Goal: Task Accomplishment & Management: Use online tool/utility

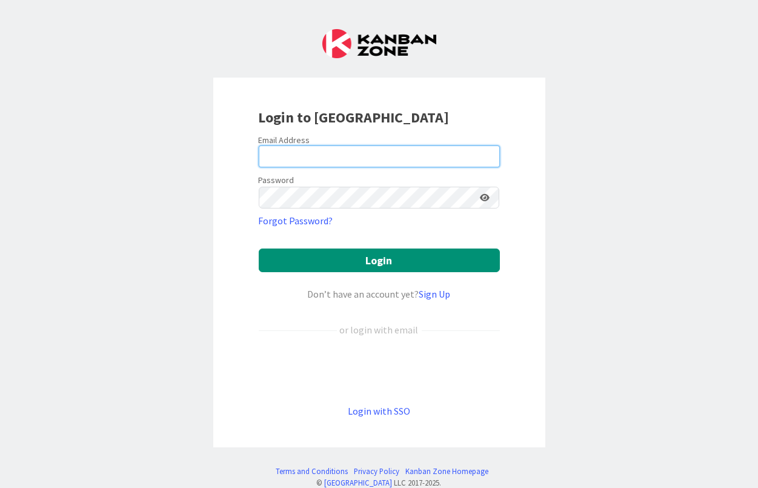
click at [292, 159] on input "email" at bounding box center [379, 156] width 241 height 22
paste input "[PERSON_NAME][EMAIL_ADDRESS][PERSON_NAME][DOMAIN_NAME]"
type input "[PERSON_NAME][EMAIL_ADDRESS][PERSON_NAME][DOMAIN_NAME]"
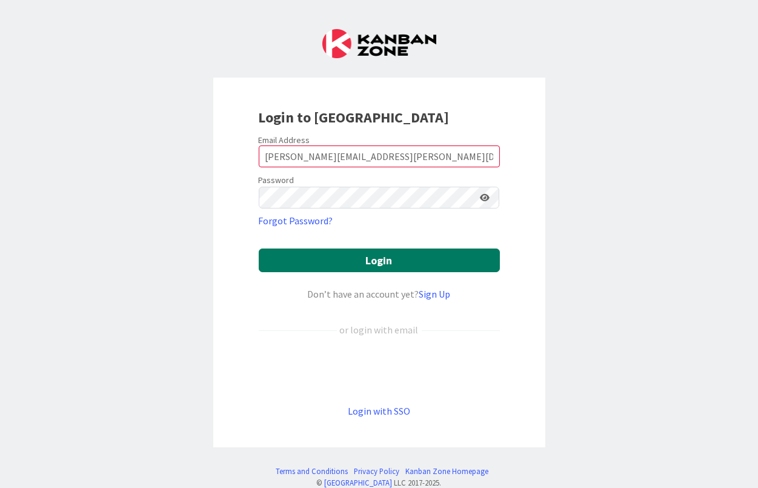
click at [311, 259] on button "Login" at bounding box center [379, 260] width 241 height 24
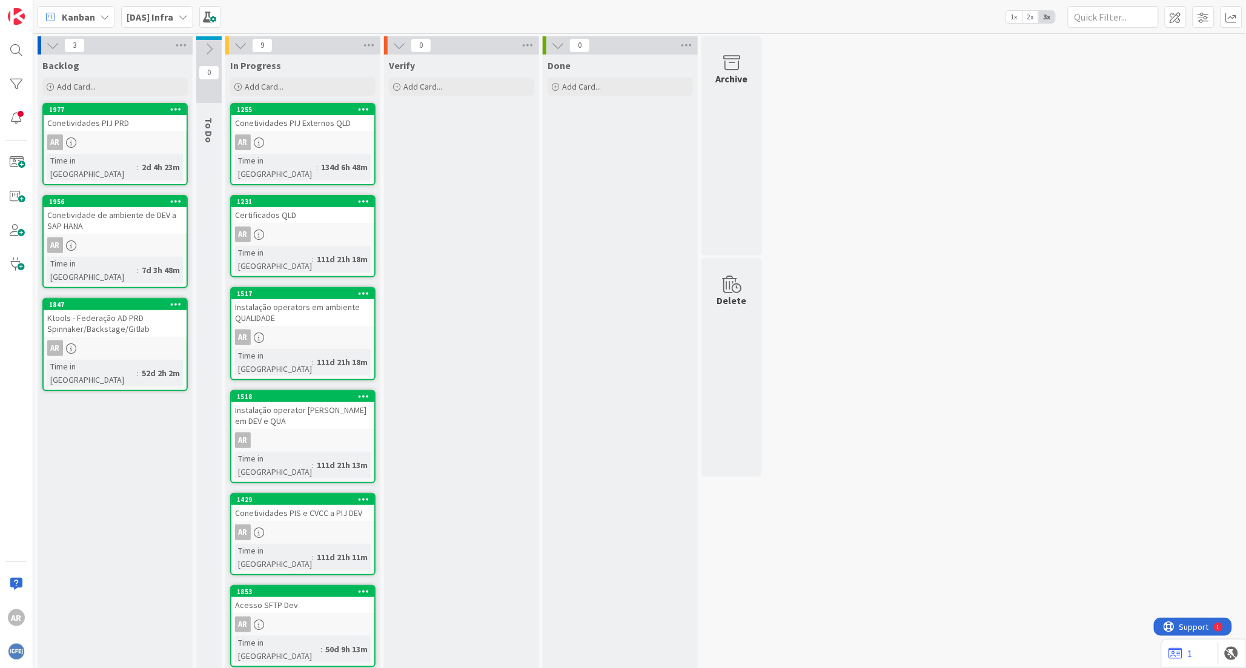
click at [180, 16] on icon at bounding box center [183, 17] width 10 height 10
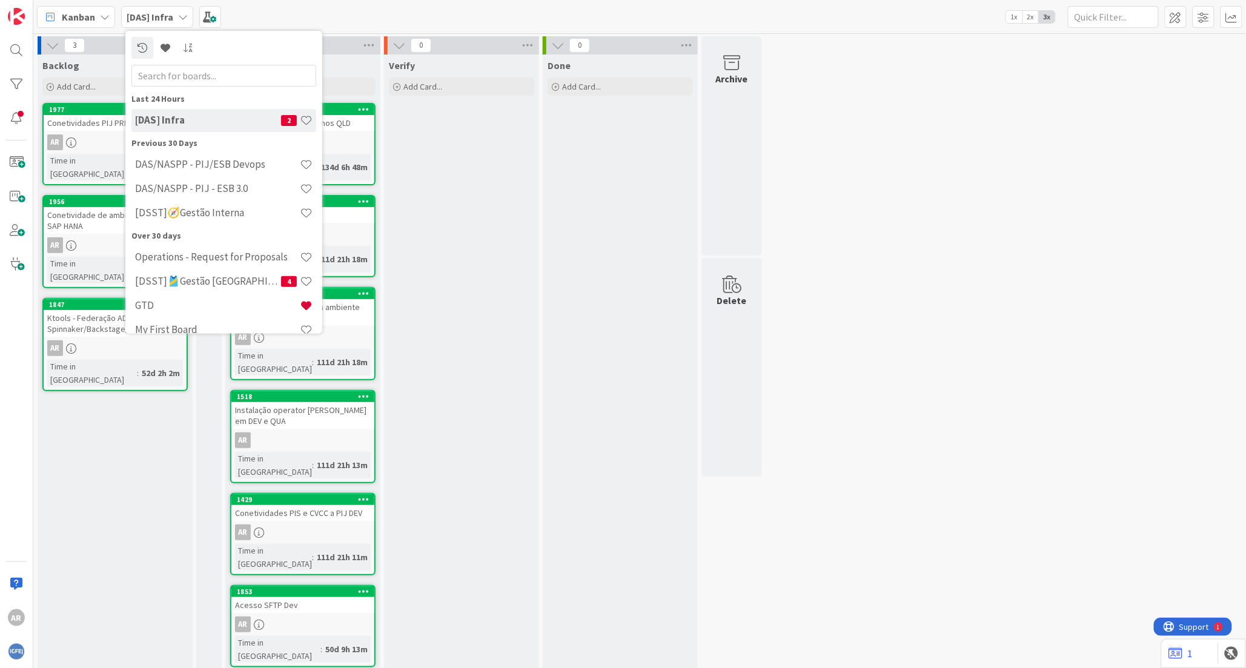
click at [588, 307] on div "Done Add Card..." at bounding box center [620, 523] width 155 height 936
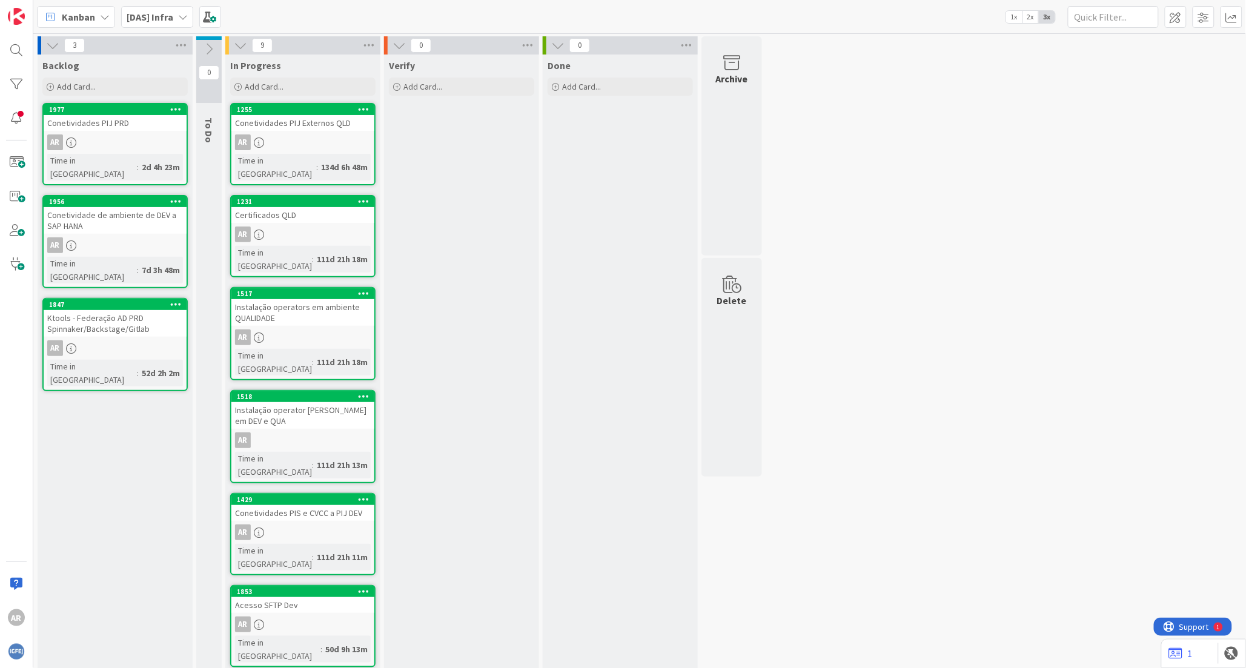
click at [300, 124] on div "Conetividades PIJ Externos QLD" at bounding box center [302, 123] width 143 height 16
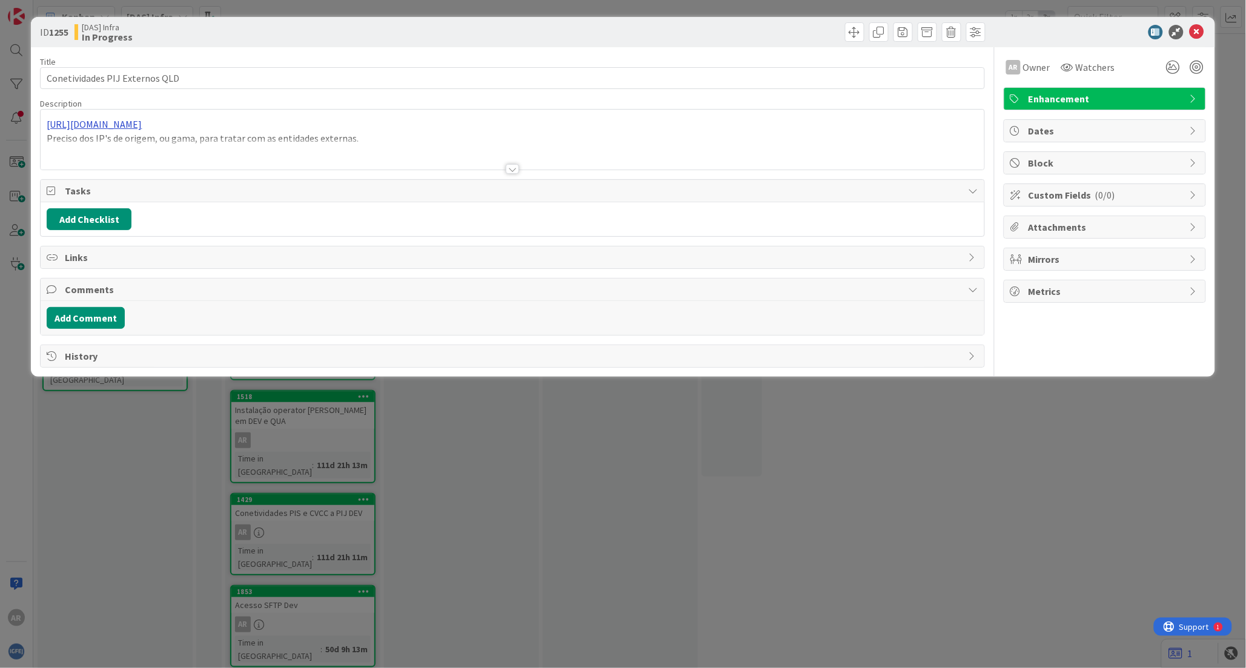
click at [184, 126] on div "[URL][DOMAIN_NAME] Preciso dos IP's de origem, ou gama, para tratar com as enti…" at bounding box center [512, 140] width 943 height 60
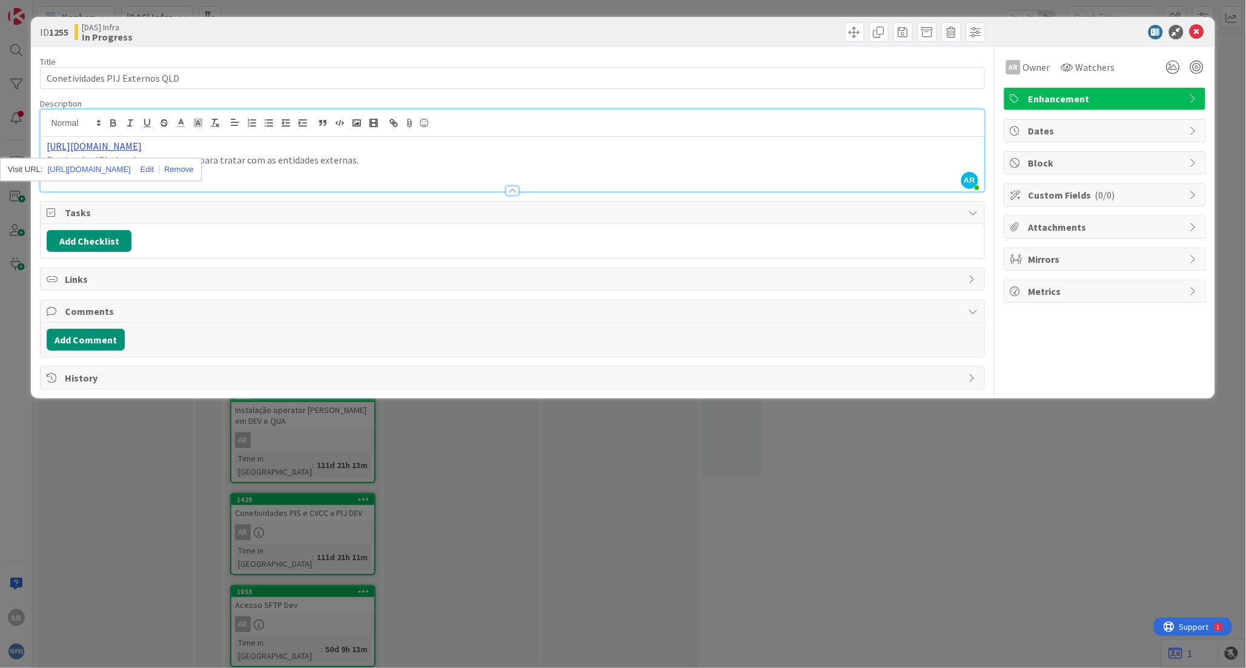
click at [142, 148] on link "[URL][DOMAIN_NAME]" at bounding box center [94, 146] width 95 height 12
click at [457, 173] on div "[URL][DOMAIN_NAME] Preciso dos IP's de origem, ou gama, para tratar com as enti…" at bounding box center [512, 164] width 943 height 55
click at [142, 146] on link "[URL][DOMAIN_NAME]" at bounding box center [94, 146] width 95 height 12
click at [228, 148] on p "[URL][DOMAIN_NAME]" at bounding box center [512, 146] width 931 height 14
drag, startPoint x: 199, startPoint y: 150, endPoint x: 128, endPoint y: 150, distance: 70.3
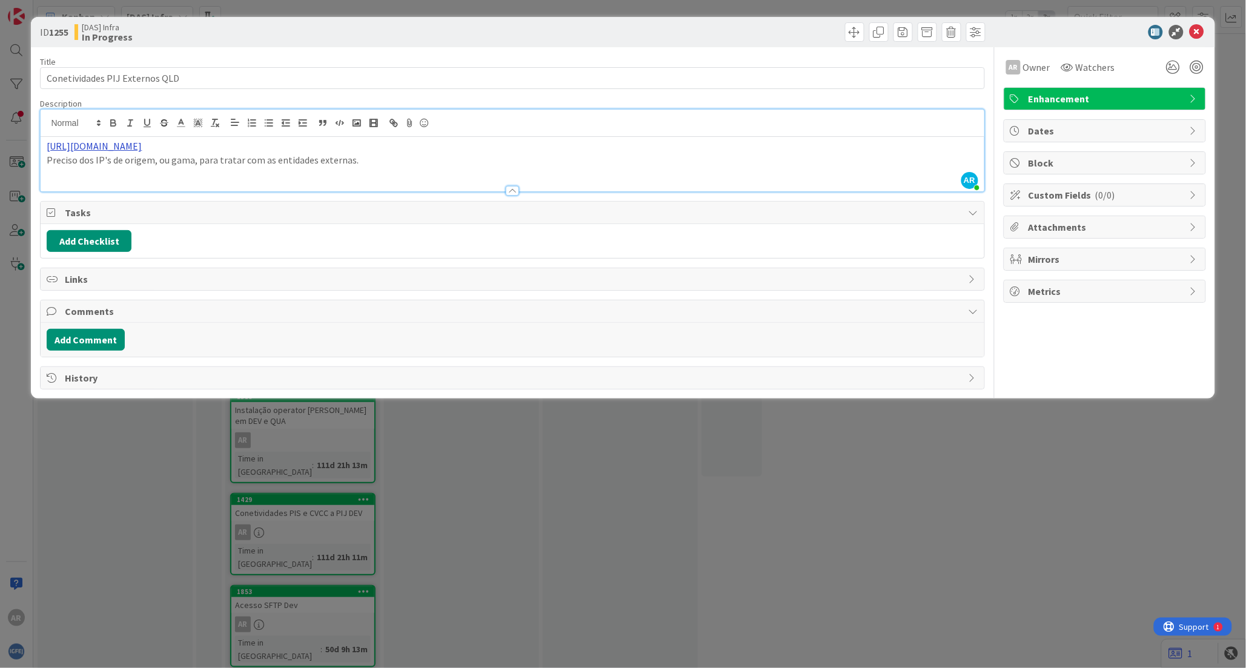
click at [128, 150] on p "[URL][DOMAIN_NAME]" at bounding box center [512, 146] width 931 height 14
click at [216, 144] on p "[URL][DOMAIN_NAME]" at bounding box center [512, 146] width 931 height 14
drag, startPoint x: 194, startPoint y: 145, endPoint x: 41, endPoint y: 145, distance: 152.6
click at [41, 145] on div "[URL][DOMAIN_NAME] Preciso dos IP's de origem, ou gama, para tratar com as enti…" at bounding box center [512, 164] width 943 height 55
copy link "[URL][DOMAIN_NAME]"
